Goal: Transaction & Acquisition: Book appointment/travel/reservation

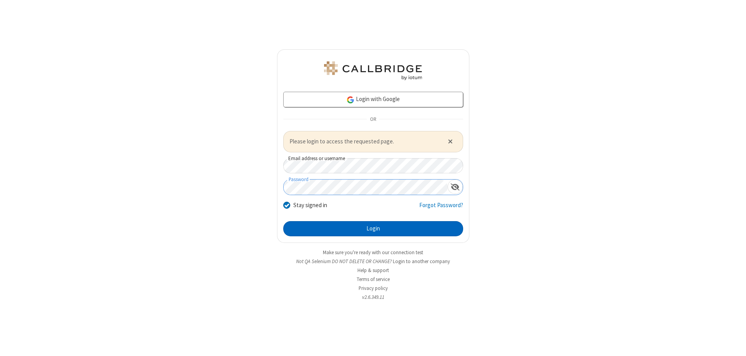
click at [373, 228] on button "Login" at bounding box center [373, 229] width 180 height 16
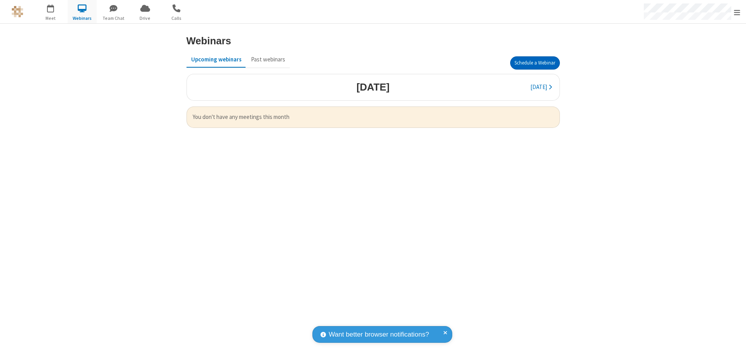
click at [534, 63] on button "Schedule a Webinar" at bounding box center [535, 62] width 50 height 13
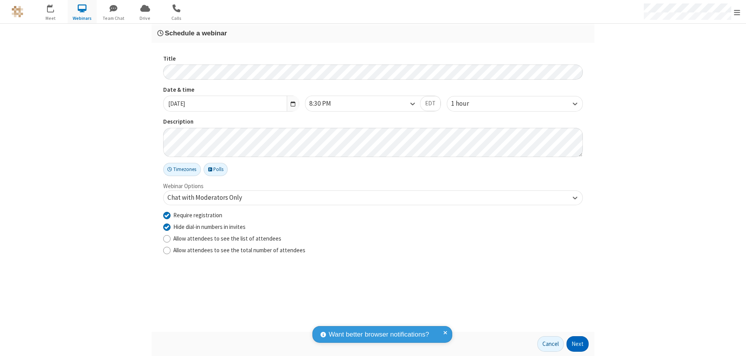
click at [578, 344] on button "Next" at bounding box center [577, 344] width 22 height 16
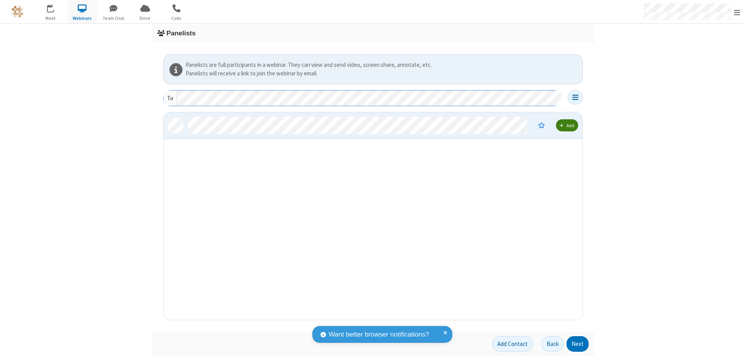
scroll to position [202, 413]
click at [578, 344] on button "Next" at bounding box center [577, 344] width 22 height 16
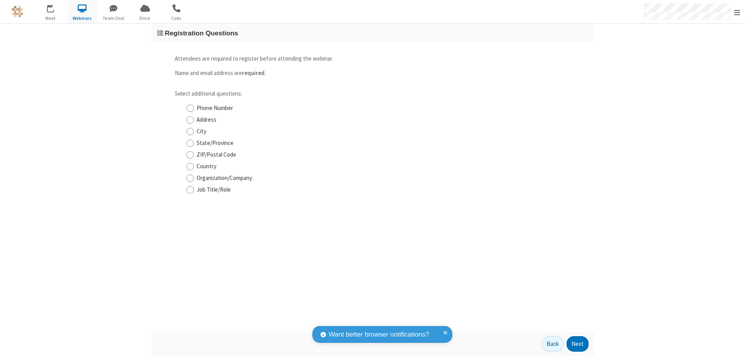
click at [190, 108] on input "Phone Number" at bounding box center [189, 108] width 7 height 8
checkbox input "true"
click at [578, 344] on button "Next" at bounding box center [577, 344] width 22 height 16
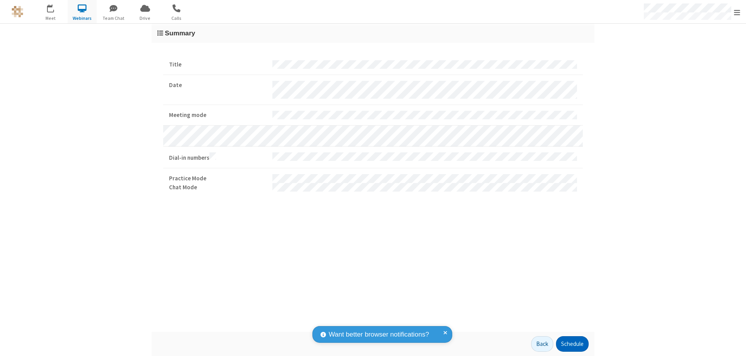
click at [572, 344] on button "Schedule" at bounding box center [572, 344] width 33 height 16
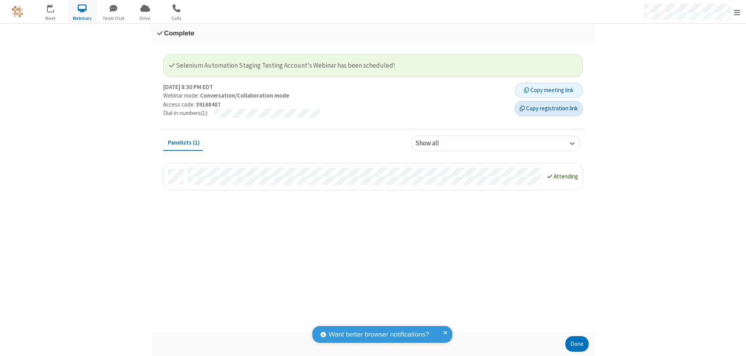
click at [548, 108] on button "Copy registration link" at bounding box center [549, 109] width 68 height 16
click at [577, 344] on button "Done" at bounding box center [576, 344] width 23 height 16
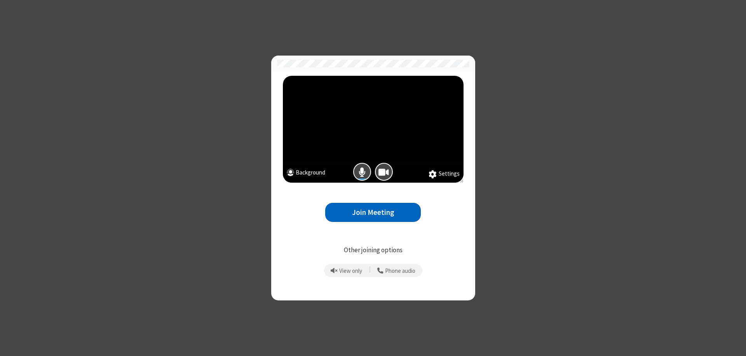
click at [373, 212] on button "Join Meeting" at bounding box center [373, 212] width 96 height 19
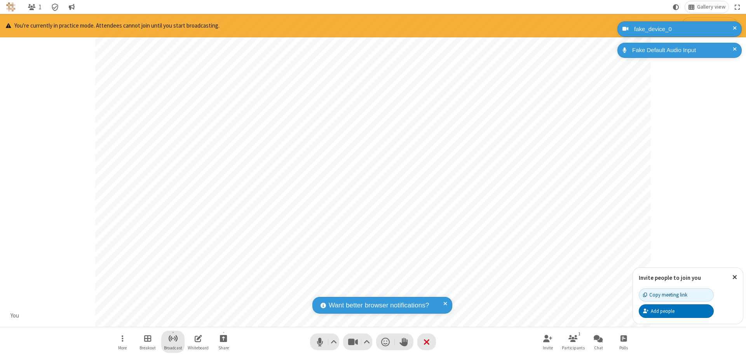
click at [172, 338] on span "Start broadcast" at bounding box center [173, 338] width 10 height 10
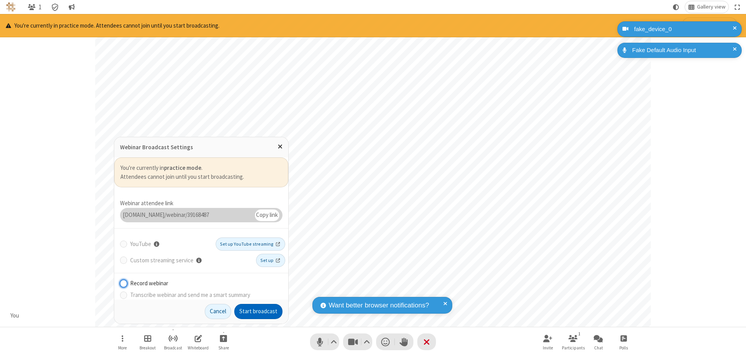
click at [258, 311] on button "Start broadcast" at bounding box center [258, 312] width 48 height 16
